Goal: Transaction & Acquisition: Purchase product/service

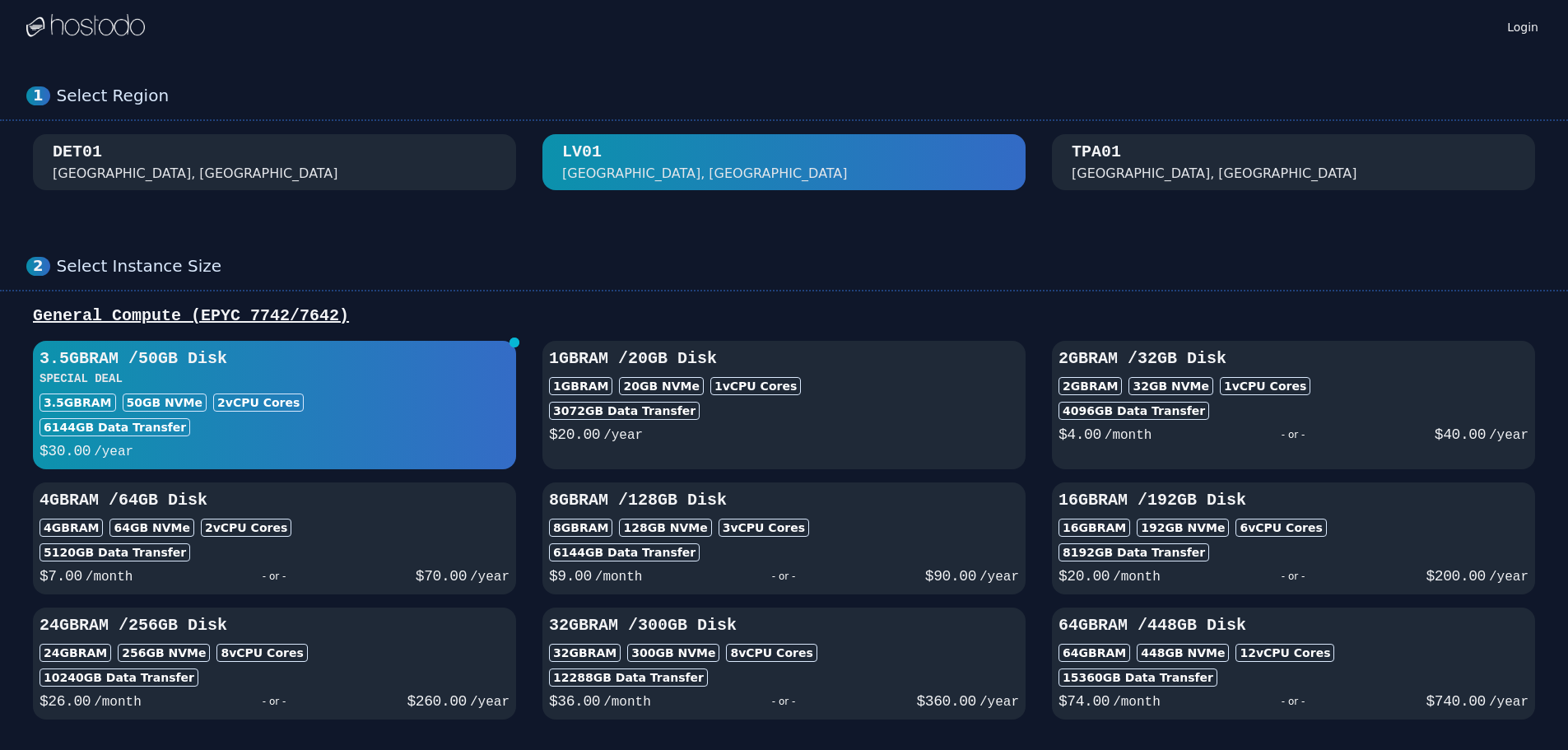
click at [276, 393] on div "3.5GB RAM / 50 GB Disk SPECIAL DEAL 3.5GB RAM 50 GB NVMe 2 vCPU Cores 6144 GB D…" at bounding box center [274, 404] width 483 height 115
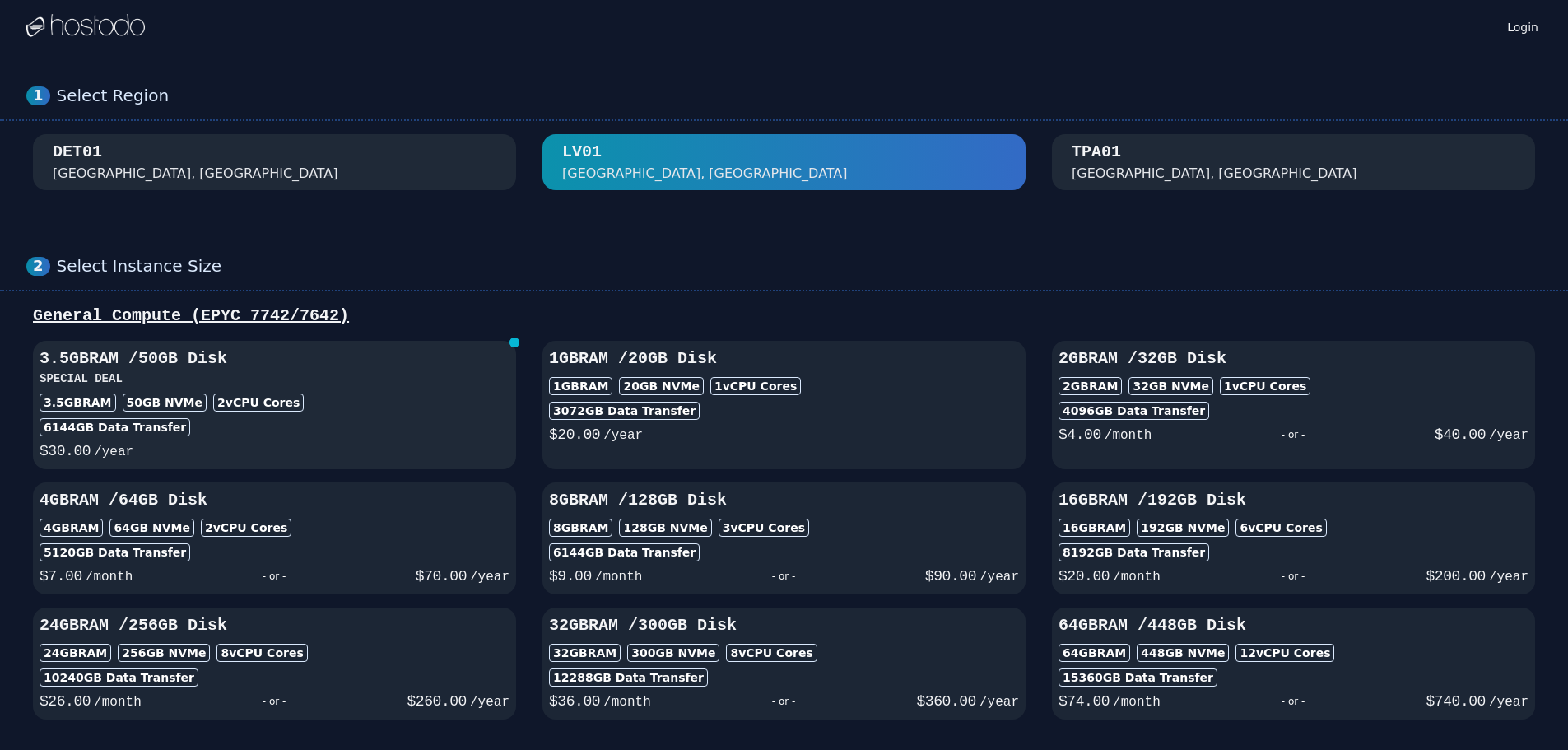
click at [290, 392] on div "3.5GB RAM / 50 GB Disk SPECIAL DEAL 3.5GB RAM 50 GB NVMe 2 vCPU Cores 6144 GB D…" at bounding box center [274, 404] width 483 height 115
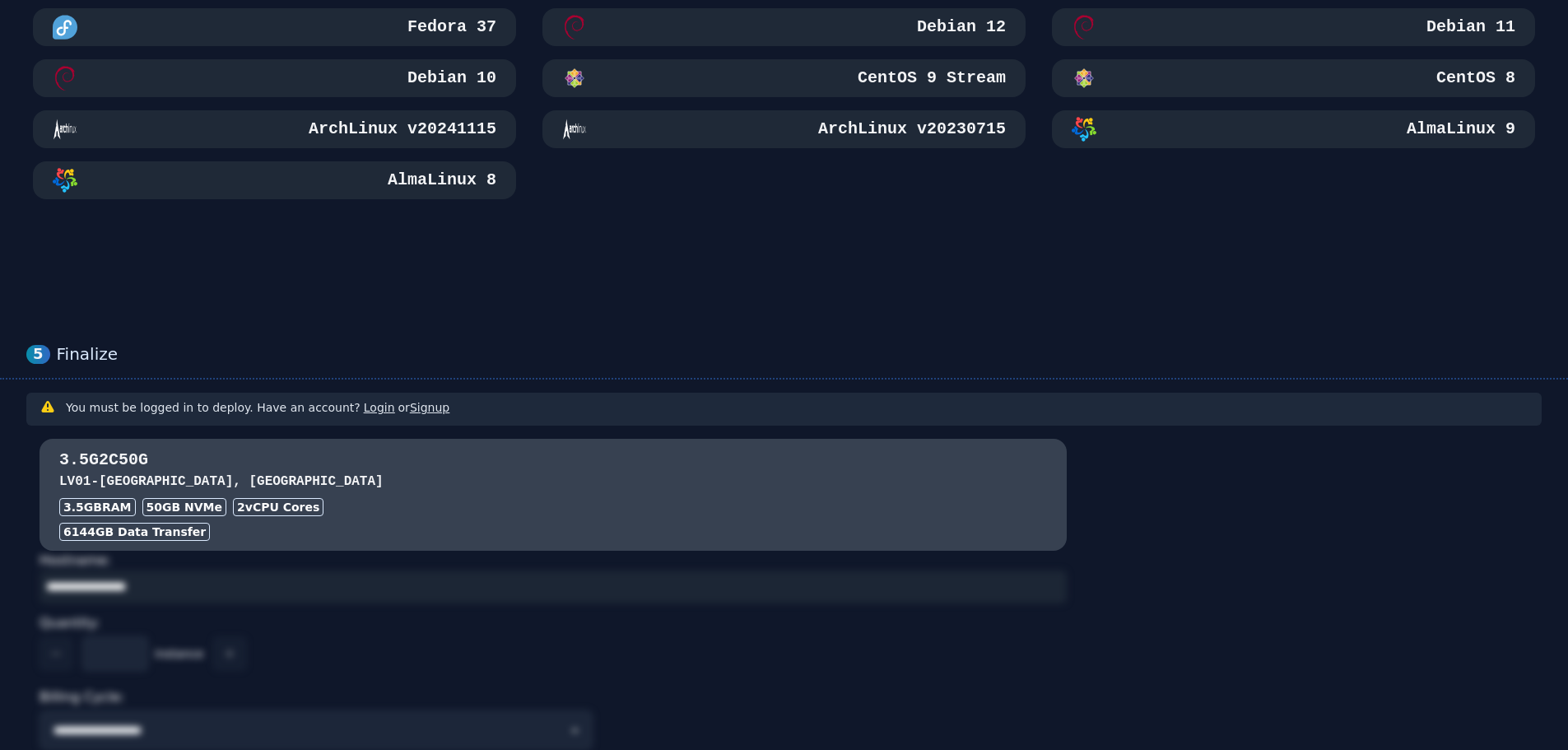
scroll to position [1070, 0]
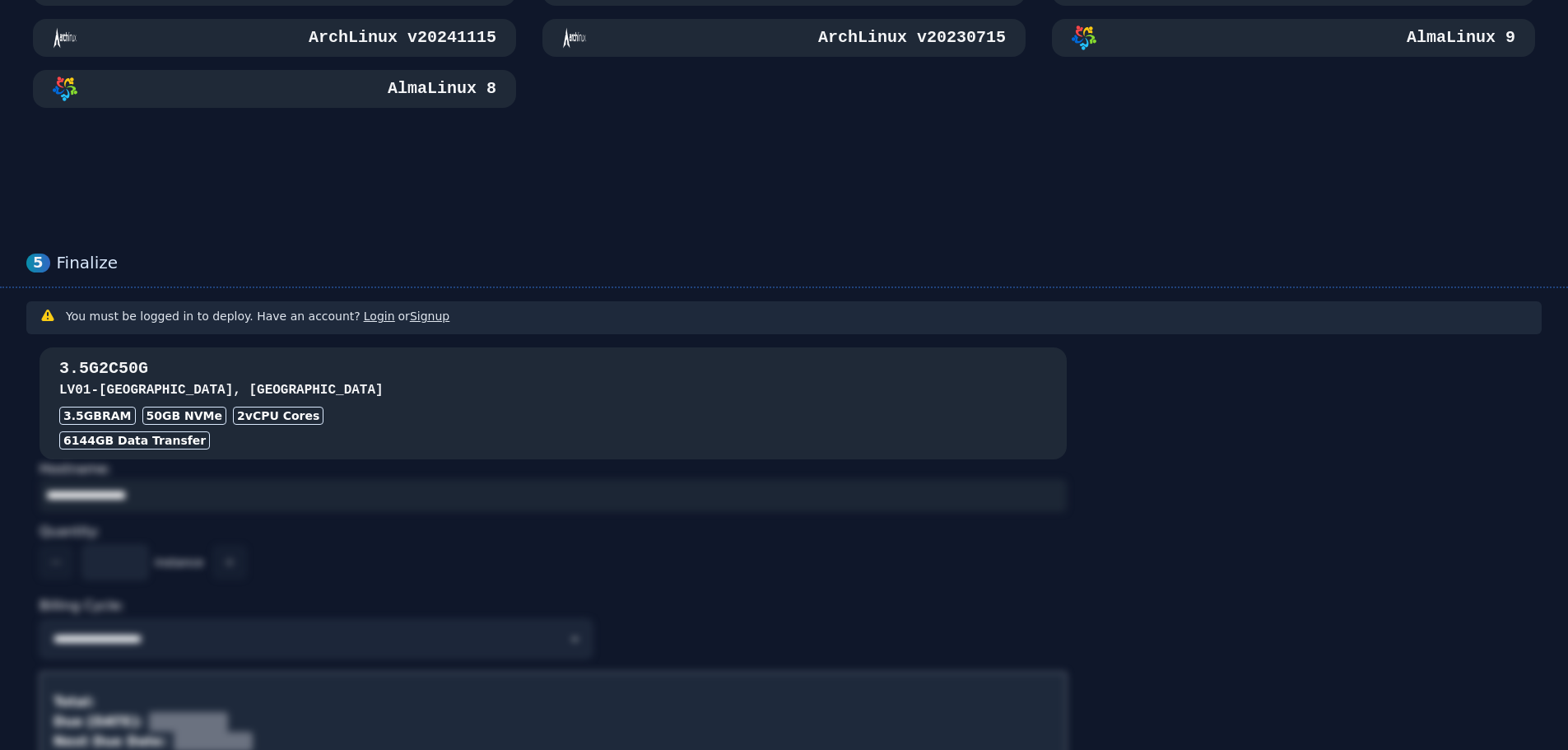
click at [286, 411] on div "2 vCPU Cores" at bounding box center [278, 416] width 91 height 18
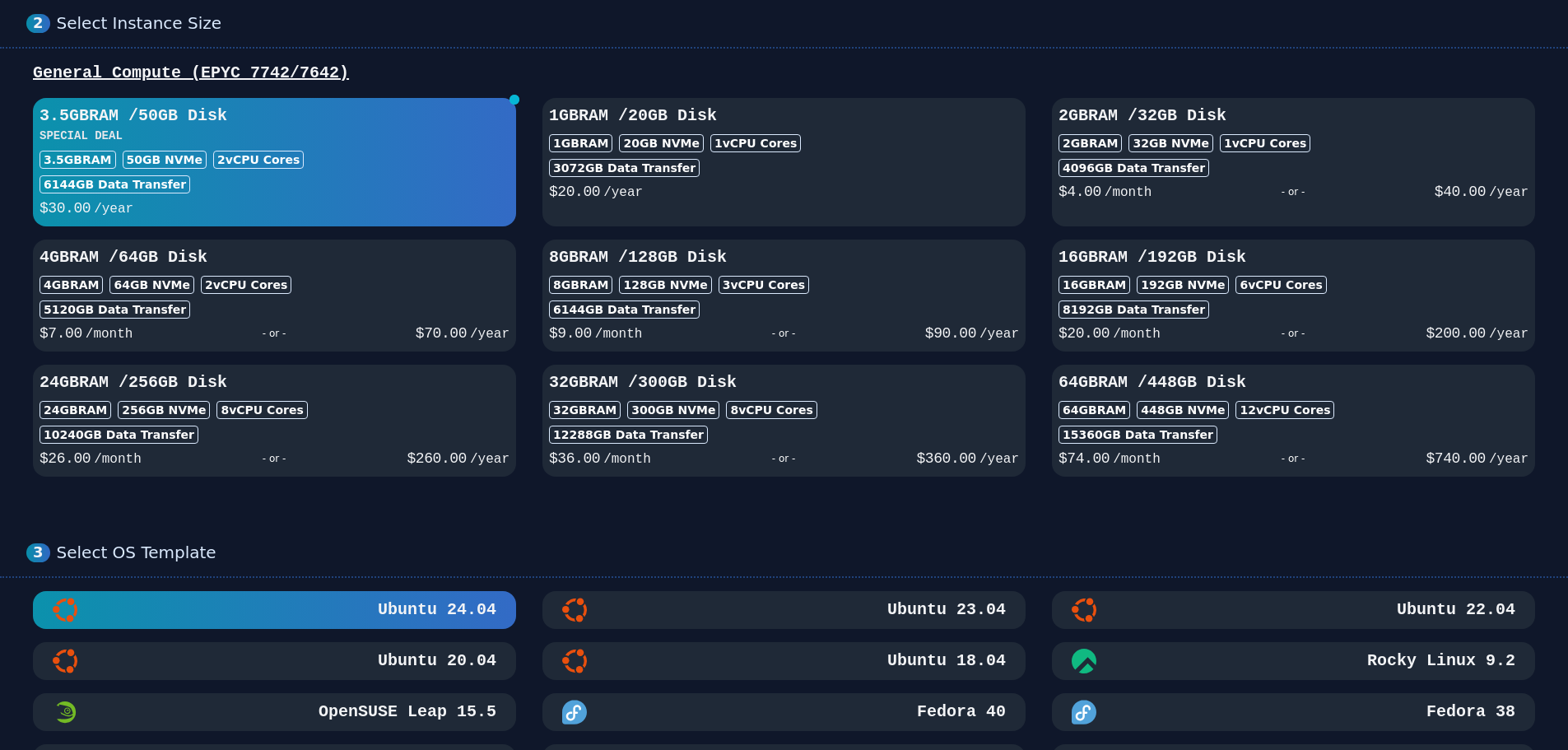
scroll to position [0, 0]
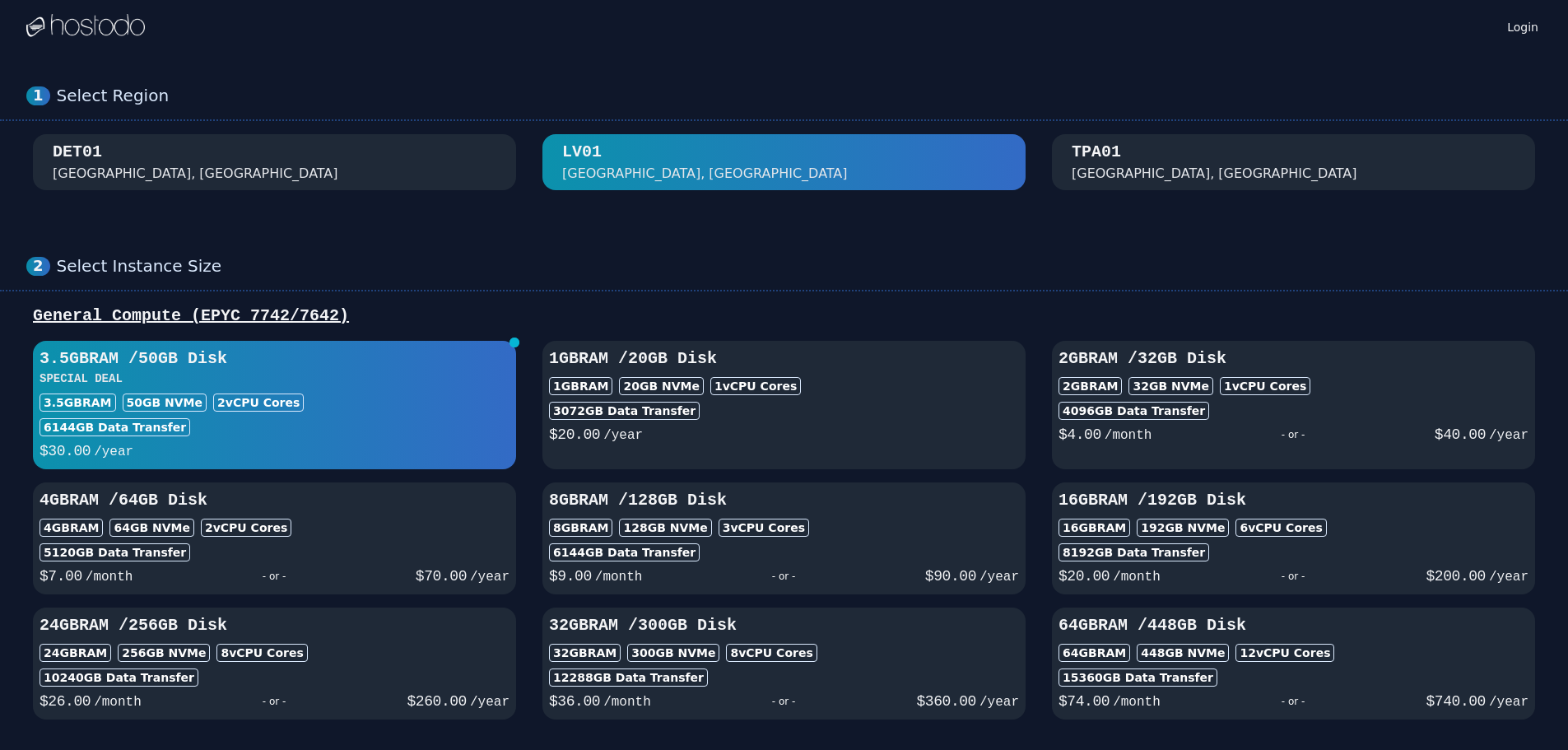
click at [740, 438] on div "$ 20.00 /year" at bounding box center [784, 433] width 469 height 26
